Goal: Use online tool/utility: Use online tool/utility

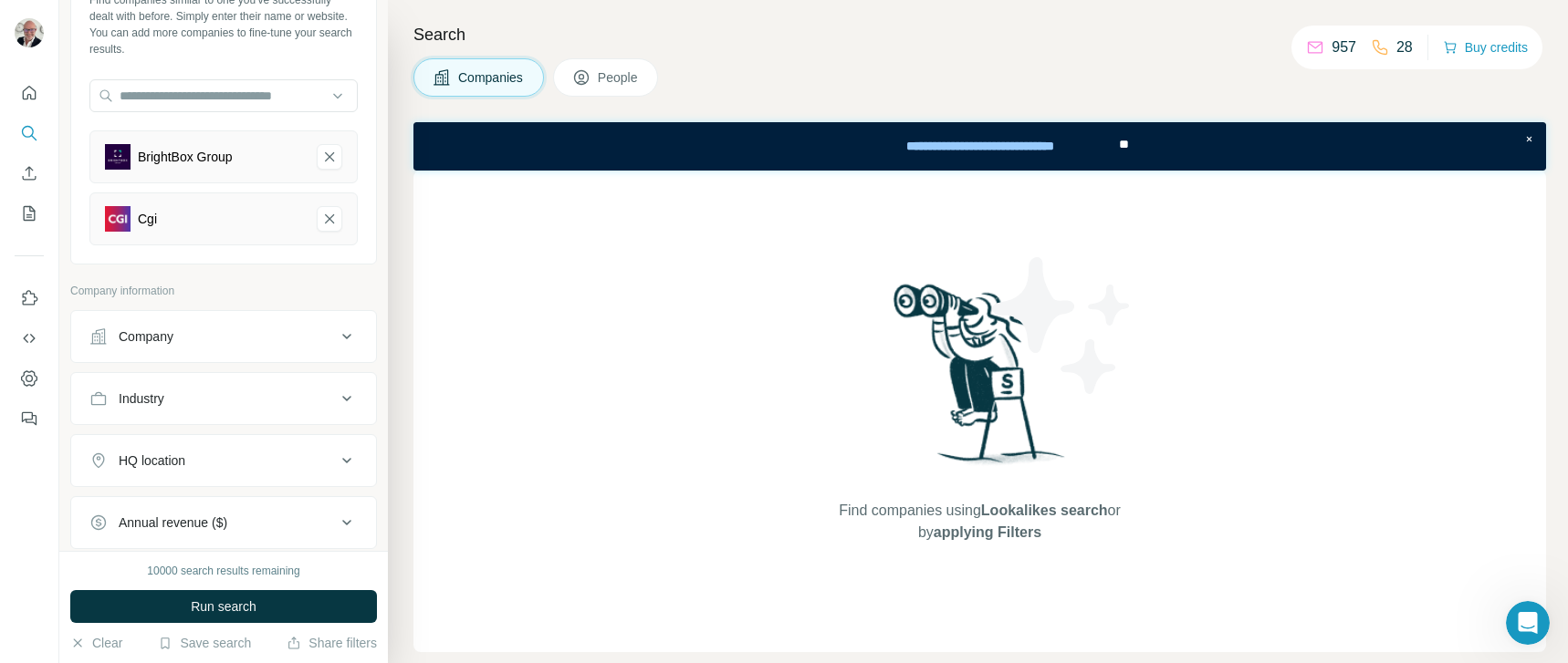
scroll to position [4977, 0]
click at [223, 90] on input "text" at bounding box center [224, 96] width 269 height 33
click at [299, 201] on div "Cgi" at bounding box center [224, 219] width 269 height 53
click at [317, 160] on button "BrightBox Group-remove-button" at bounding box center [330, 157] width 26 height 26
click at [317, 168] on button "Cgi-remove-button" at bounding box center [330, 157] width 26 height 26
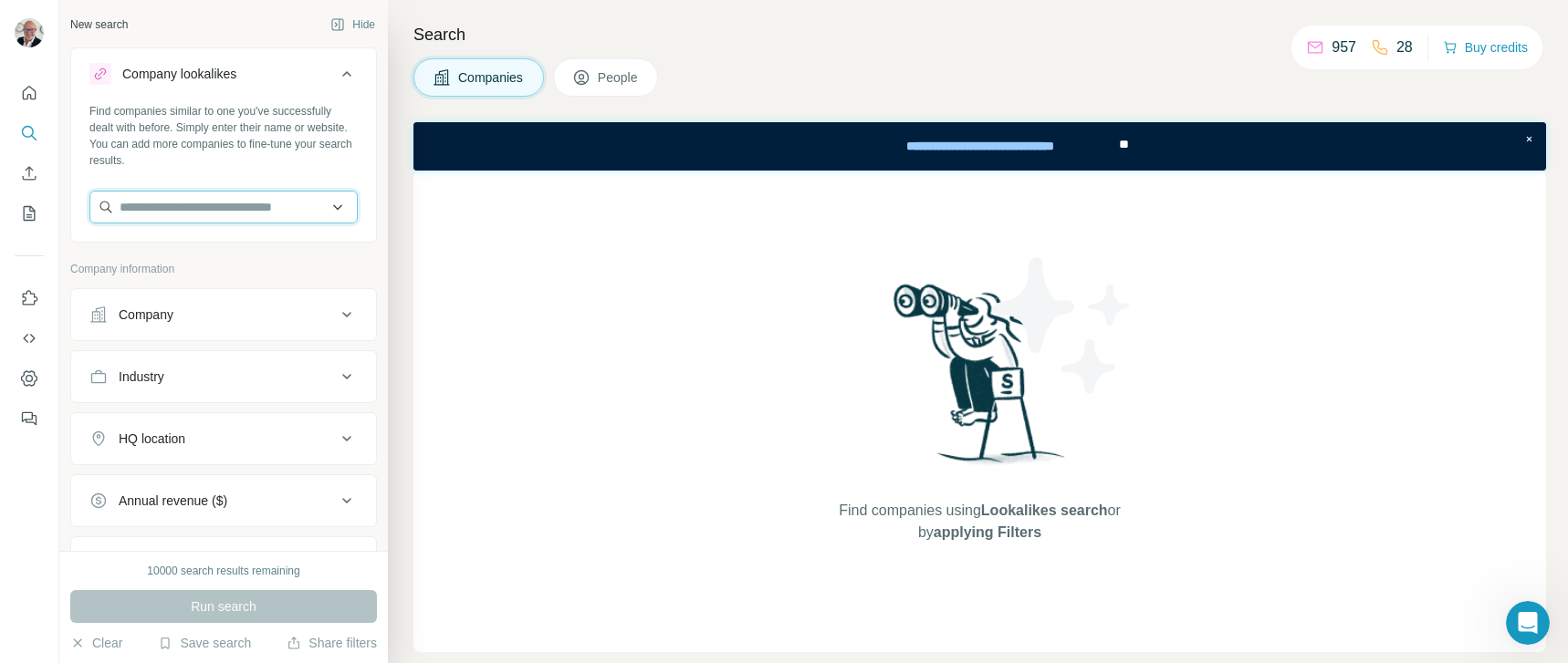
click at [281, 194] on input "text" at bounding box center [224, 207] width 269 height 33
click at [313, 184] on div "Find companies similar to one you've successfully dealt with before. Simply ent…" at bounding box center [223, 170] width 305 height 135
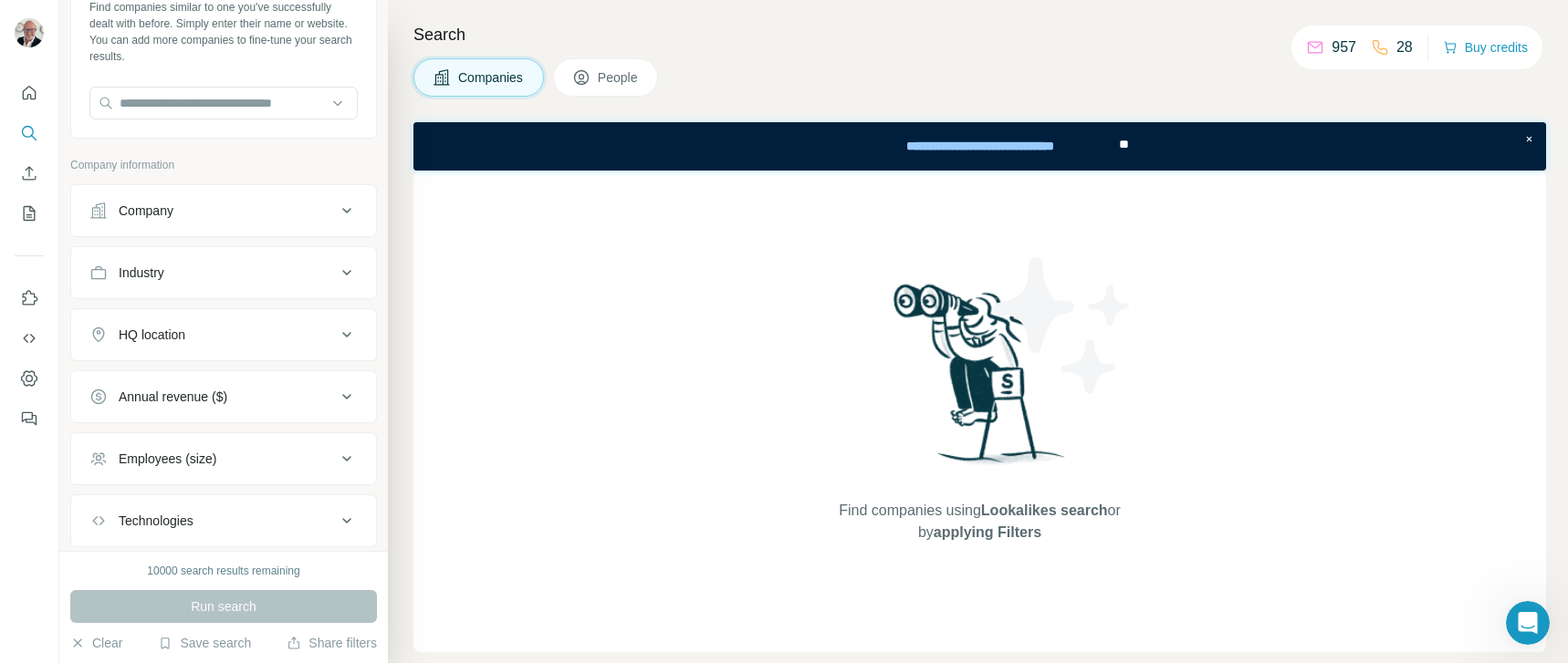
scroll to position [93, 0]
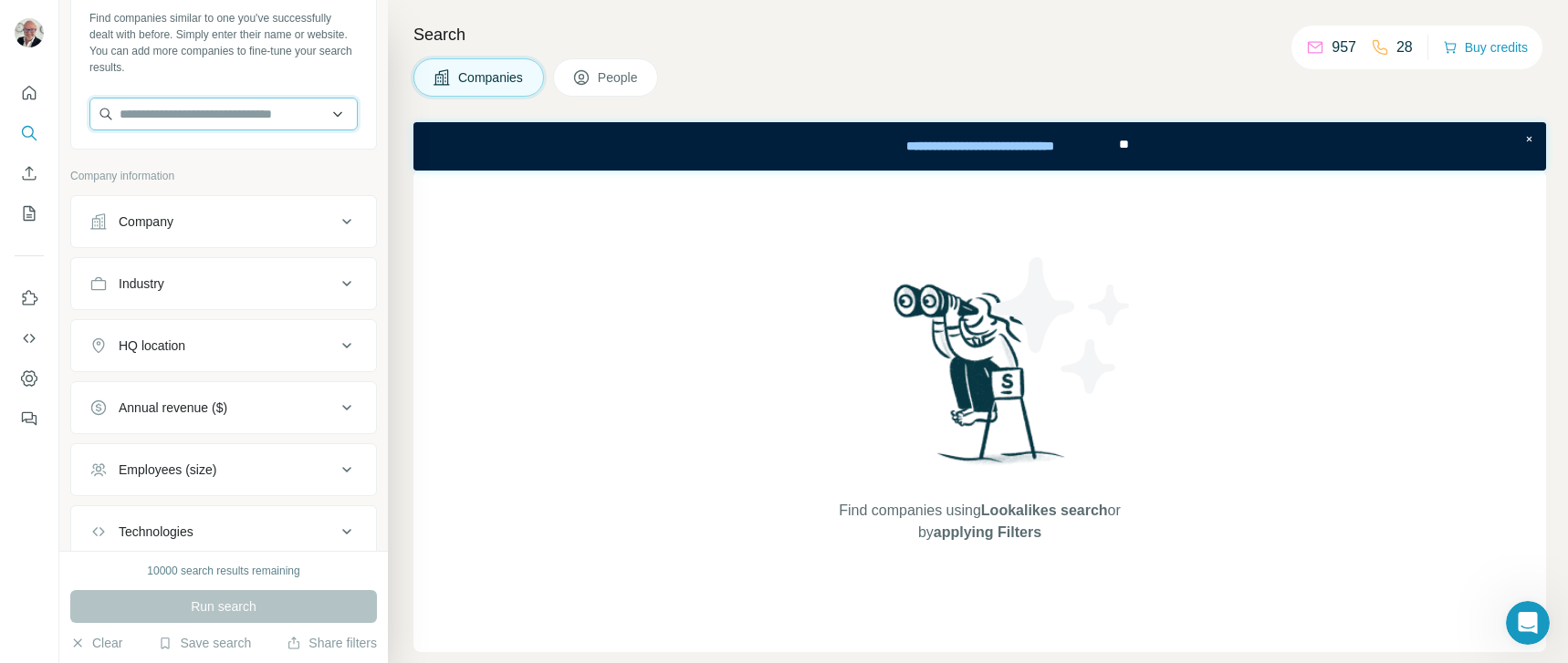
click at [266, 110] on input "text" at bounding box center [224, 114] width 269 height 33
click at [639, 124] on div "**********" at bounding box center [980, 146] width 1133 height 48
click at [280, 80] on div "Find companies similar to one you've successfully dealt with before. Simply ent…" at bounding box center [223, 77] width 305 height 135
click at [219, 117] on input "text" at bounding box center [224, 114] width 269 height 33
